Goal: Task Accomplishment & Management: Use online tool/utility

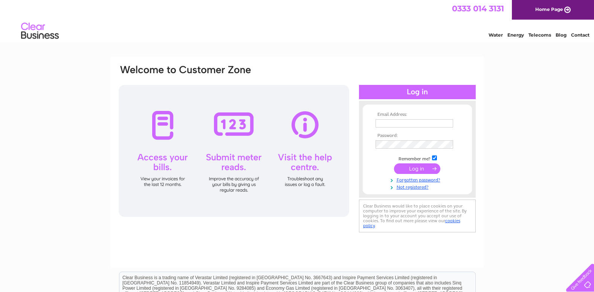
click at [393, 124] on input "text" at bounding box center [415, 123] width 78 height 8
type input "hammerpincers@yahoo.co.uk"
click at [395, 142] on td at bounding box center [417, 145] width 87 height 12
click at [394, 164] on input "submit" at bounding box center [417, 169] width 46 height 11
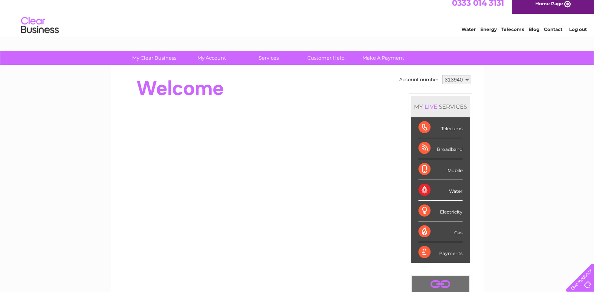
scroll to position [43, 0]
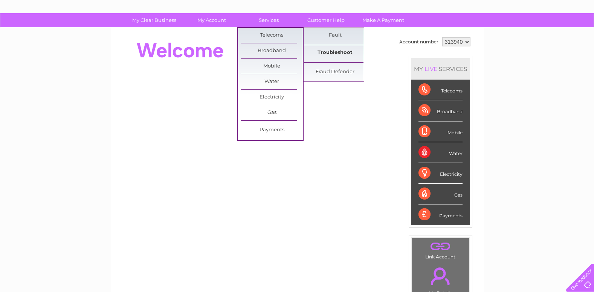
click at [335, 46] on link "Troubleshoot" at bounding box center [335, 52] width 62 height 15
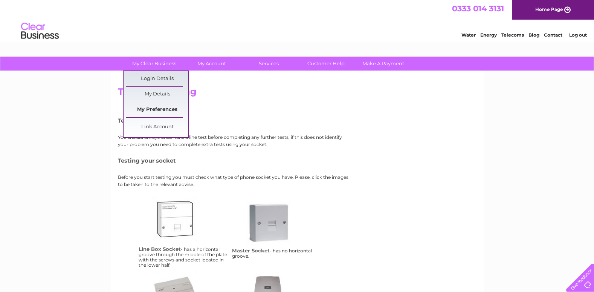
click at [170, 112] on link "My Preferences" at bounding box center [157, 109] width 62 height 15
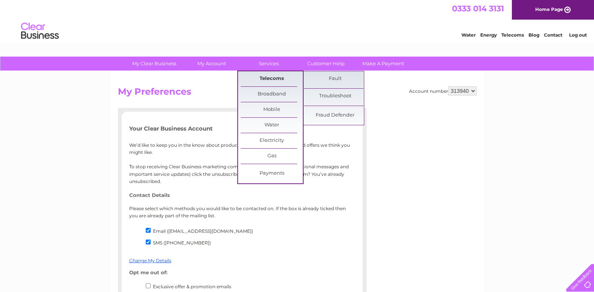
click at [268, 75] on link "Telecoms" at bounding box center [272, 78] width 62 height 15
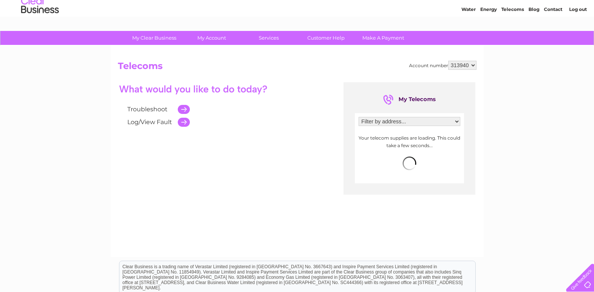
scroll to position [38, 0]
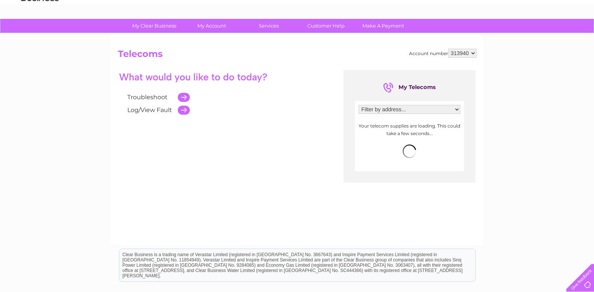
click at [184, 109] on td at bounding box center [182, 110] width 16 height 13
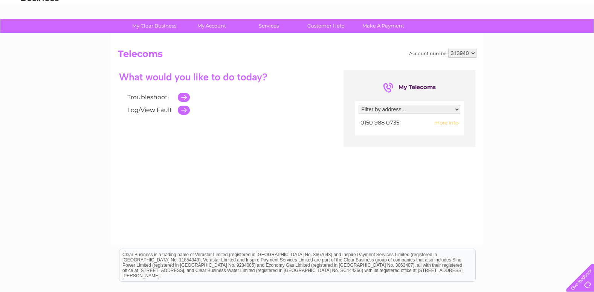
click at [155, 97] on link "Troubleshoot" at bounding box center [147, 96] width 40 height 7
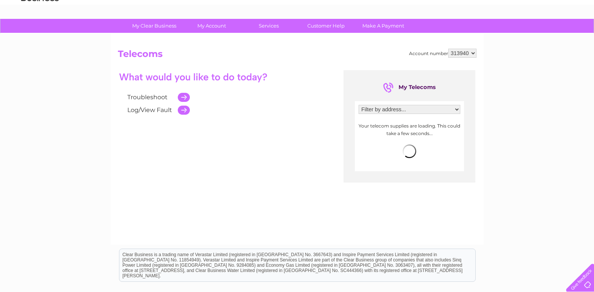
click at [148, 108] on link "Log/View Fault" at bounding box center [149, 109] width 45 height 7
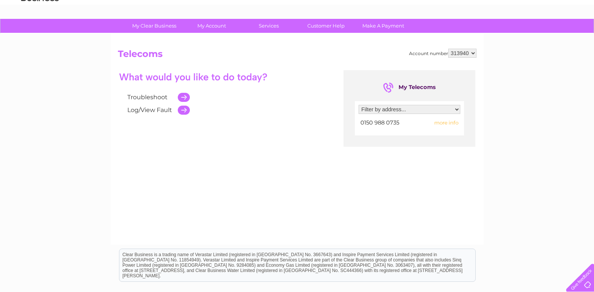
click at [439, 123] on span "more info" at bounding box center [447, 123] width 24 height 6
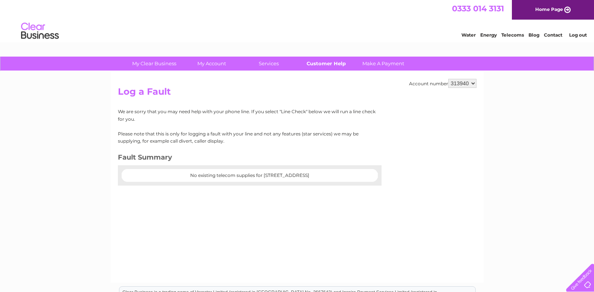
click at [346, 63] on link "Customer Help" at bounding box center [326, 64] width 62 height 14
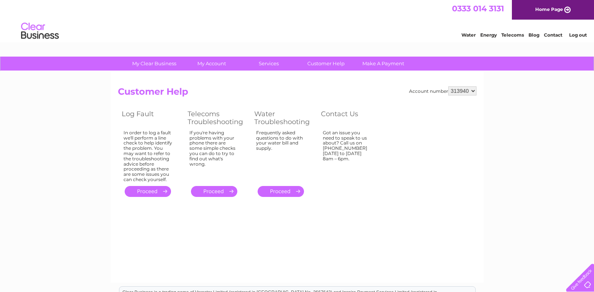
click at [358, 145] on div "Got an issue you need to speak to us about? Call us on [PHONE_NUMBER] [DATE] to…" at bounding box center [347, 154] width 49 height 49
